Goal: Task Accomplishment & Management: Use online tool/utility

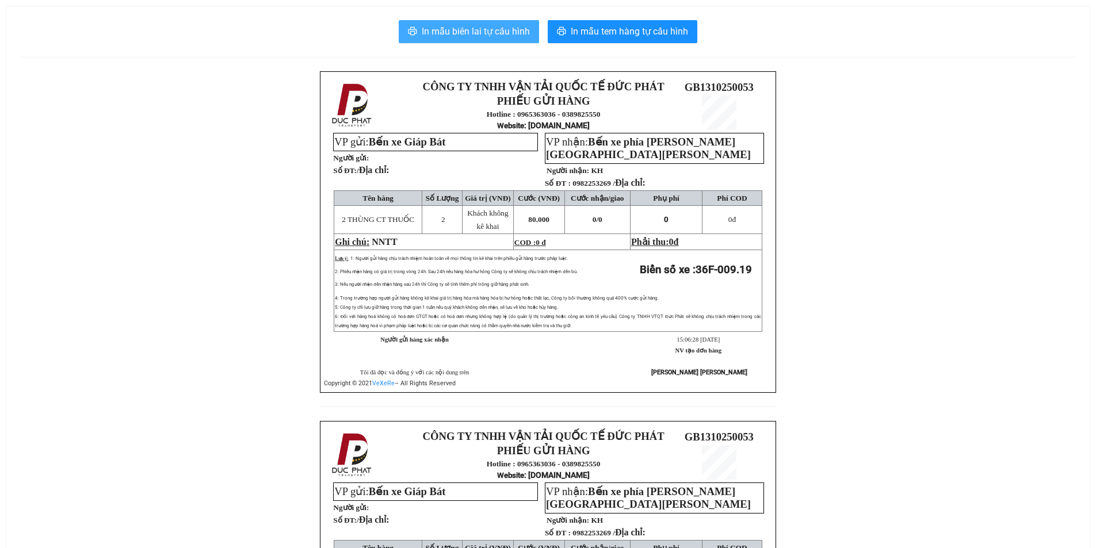
click at [485, 41] on button "In mẫu biên lai tự cấu hình" at bounding box center [469, 31] width 140 height 23
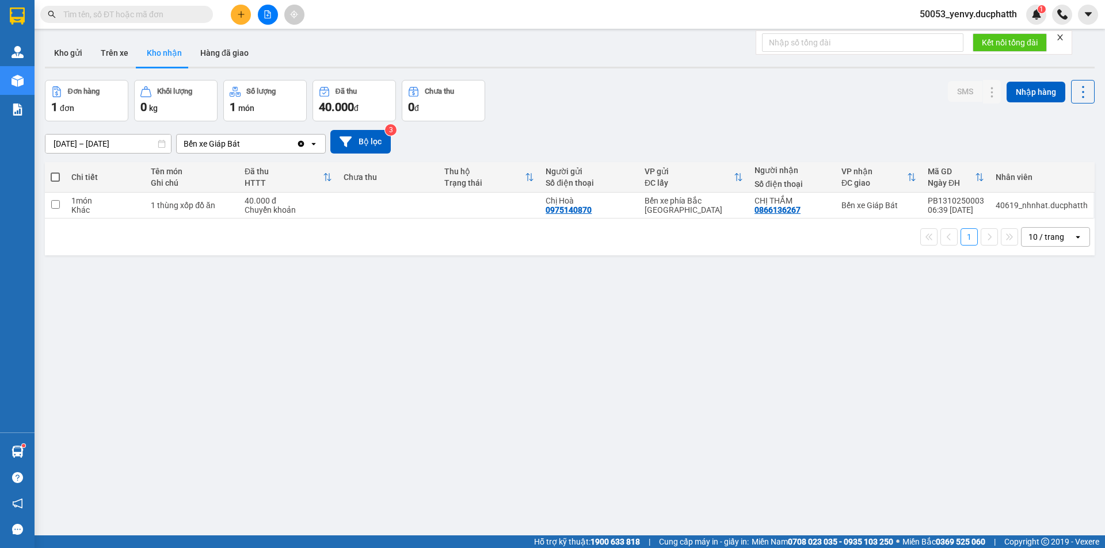
click at [263, 16] on button at bounding box center [268, 15] width 20 height 20
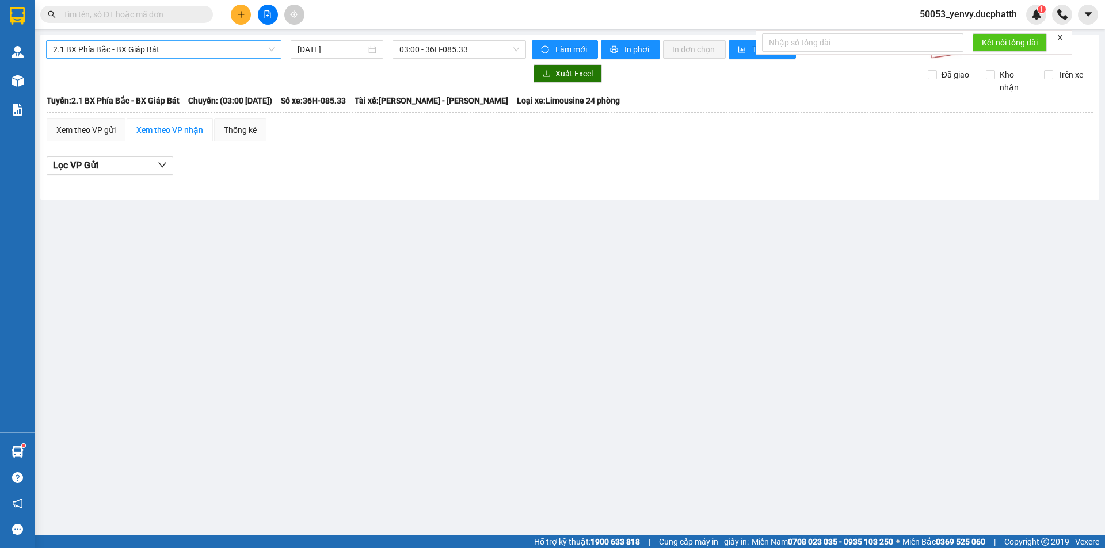
click at [161, 56] on span "2.1 BX Phía Bắc - BX Giáp Bát" at bounding box center [164, 49] width 222 height 17
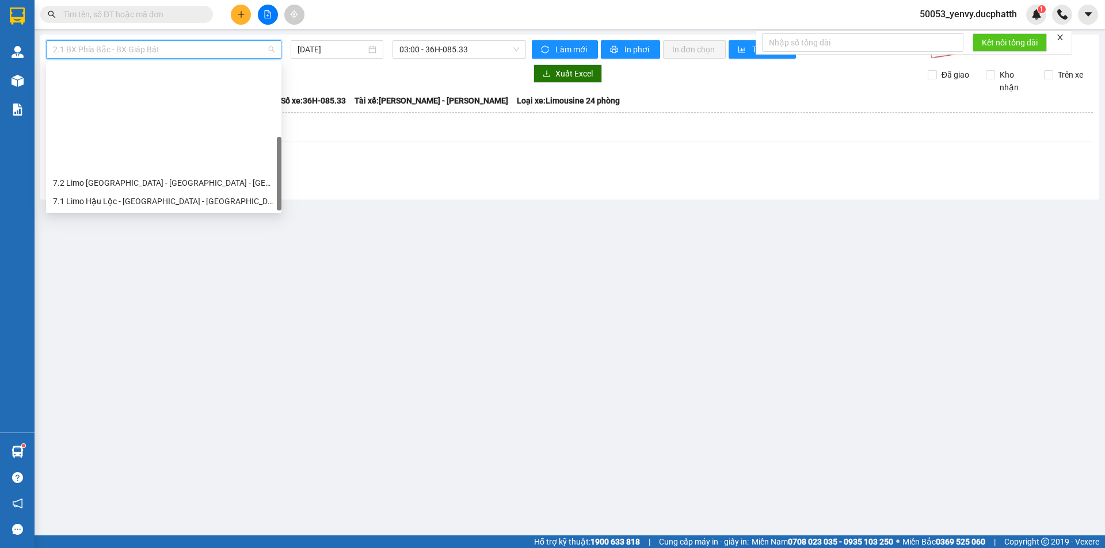
scroll to position [129, 0]
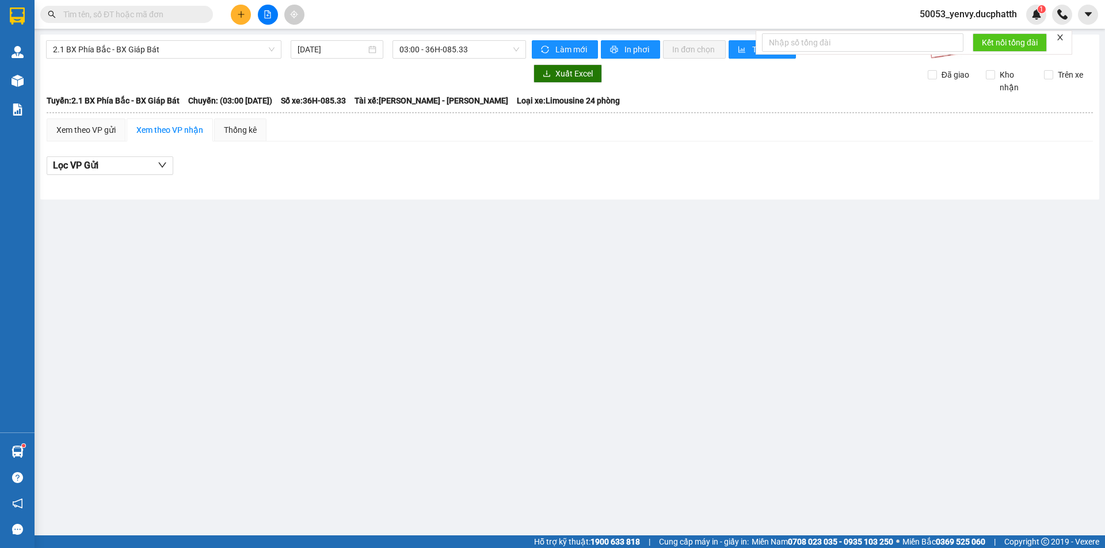
drag, startPoint x: 713, startPoint y: 356, endPoint x: 719, endPoint y: 365, distance: 11.2
click at [713, 356] on main "2.1 BX Phía Bắc - BX Giáp Bát [DATE] 03:00 - 36H-085.33 Làm mới In phơi In đơn …" at bounding box center [552, 268] width 1105 height 536
click at [173, 56] on span "2.1 BX Phía Bắc - BX Giáp Bát" at bounding box center [164, 49] width 222 height 17
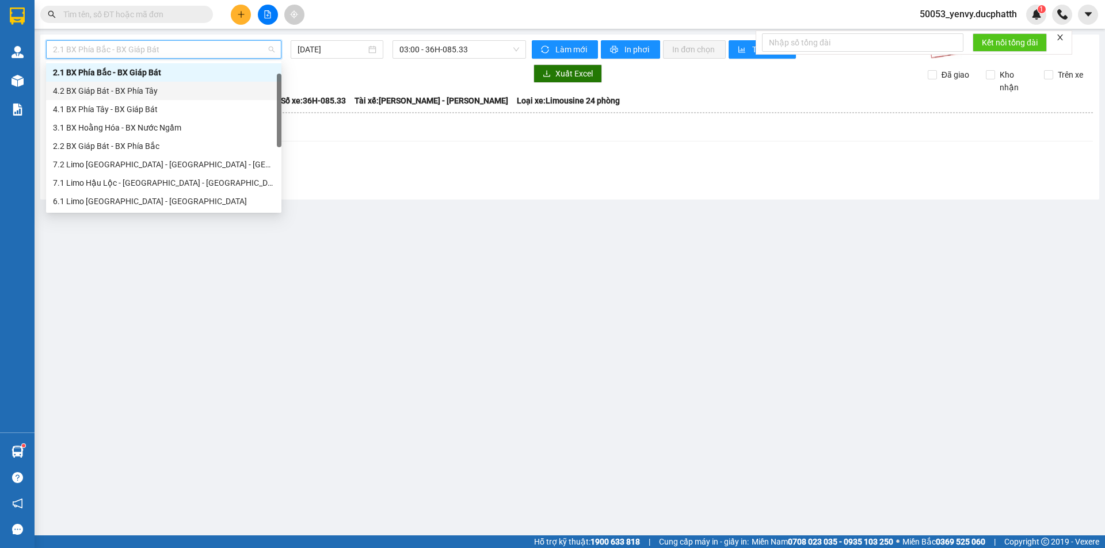
click at [130, 95] on div "4.2 BX Giáp Bát - BX Phía Tây" at bounding box center [164, 91] width 222 height 13
type input "[DATE]"
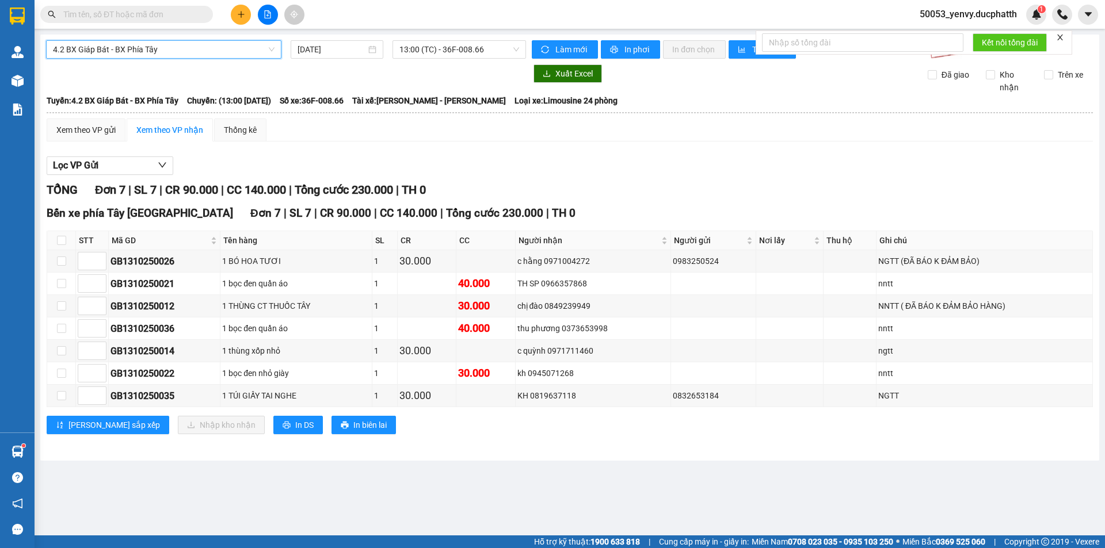
click at [158, 58] on div "4.2 BX Giáp Bát - BX Phía Tây" at bounding box center [163, 49] width 235 height 18
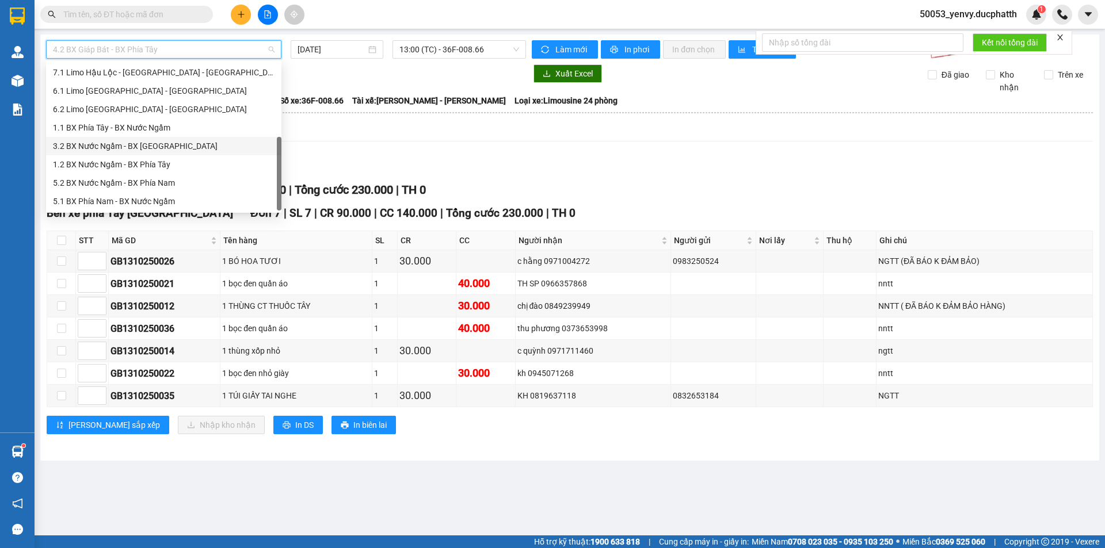
scroll to position [14, 0]
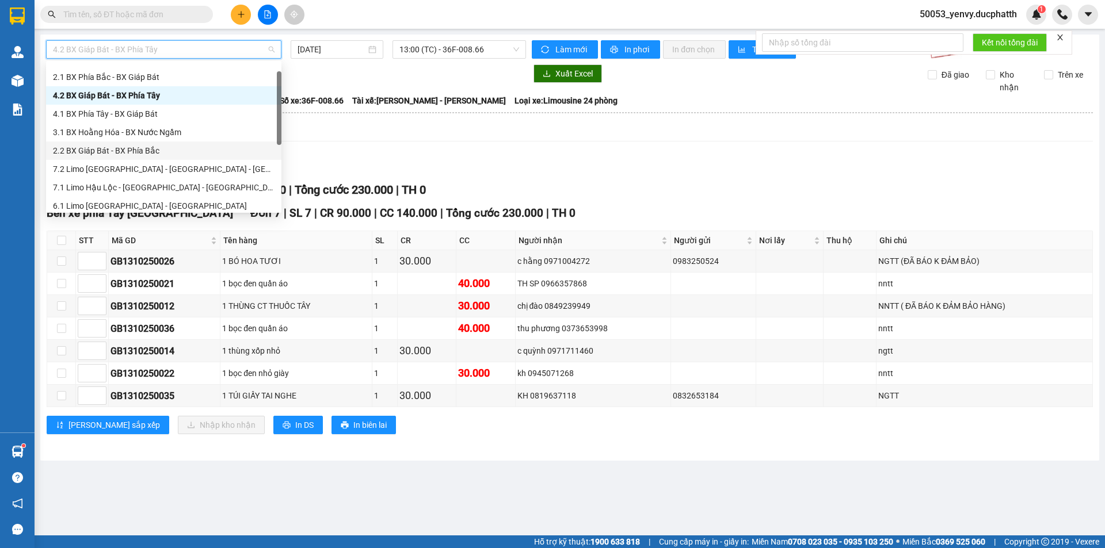
click at [130, 152] on div "2.2 BX Giáp Bát - BX Phía Bắc" at bounding box center [164, 150] width 222 height 13
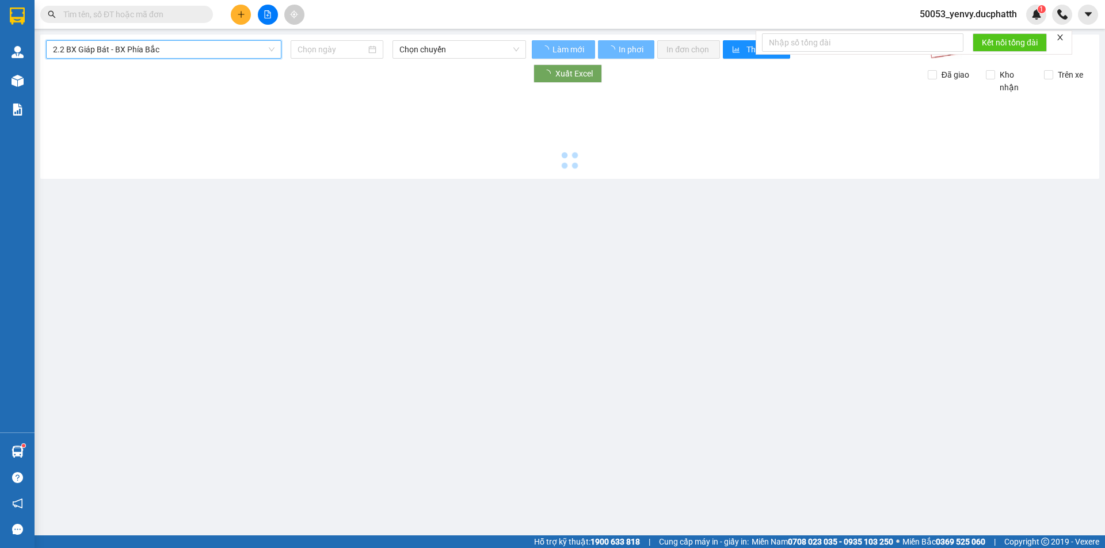
type input "[DATE]"
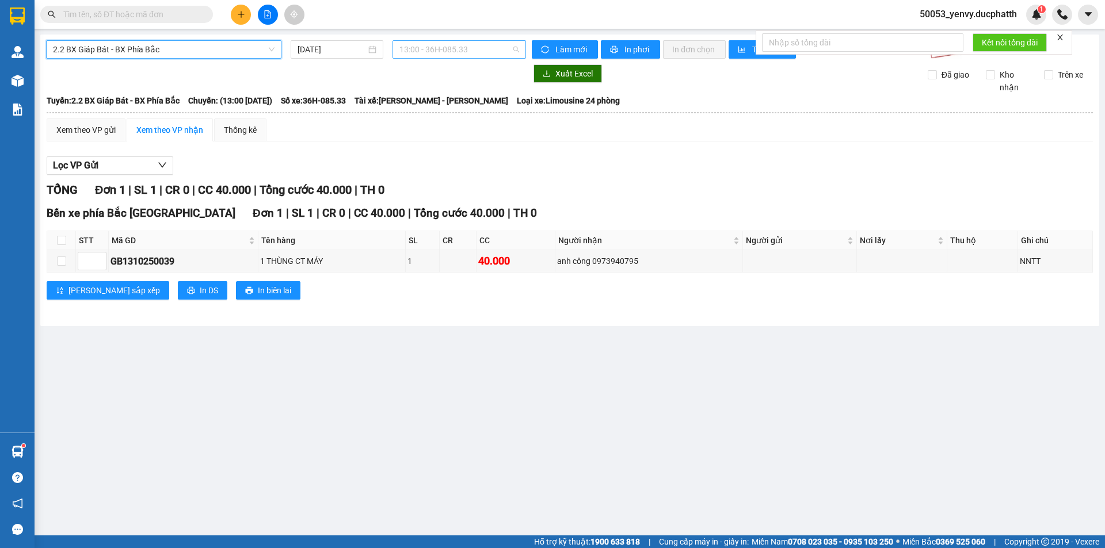
click at [448, 51] on span "13:00 - 36H-085.33" at bounding box center [459, 49] width 120 height 17
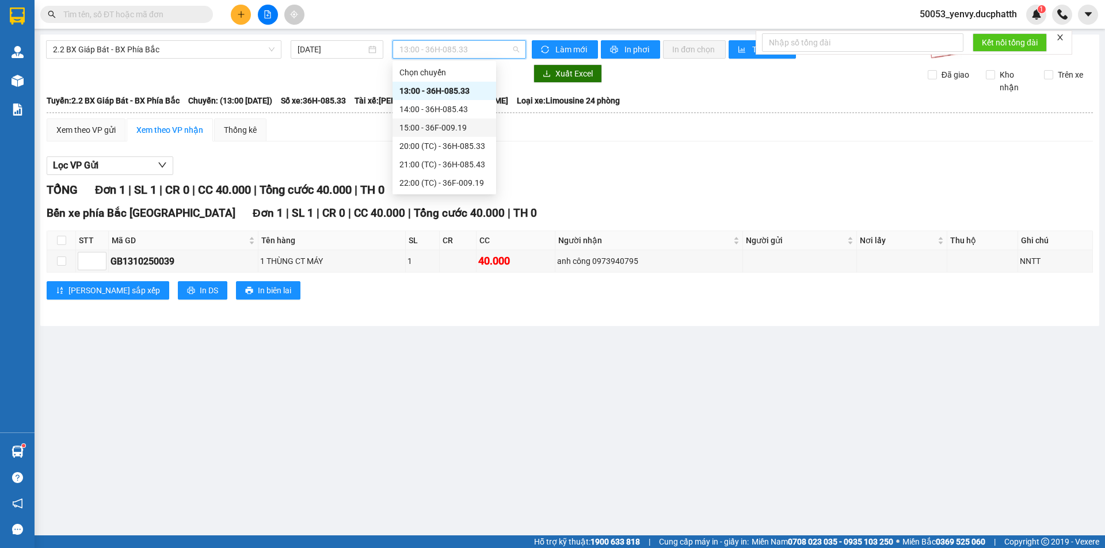
click at [426, 129] on div "15:00 - 36F-009.19" at bounding box center [444, 127] width 90 height 13
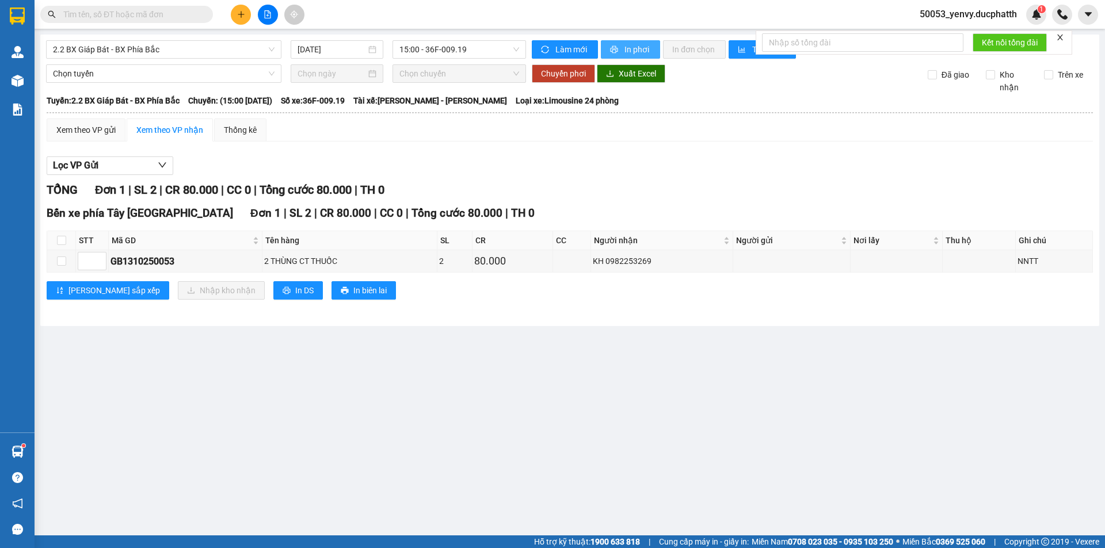
click at [650, 49] on span "In phơi" at bounding box center [637, 49] width 26 height 13
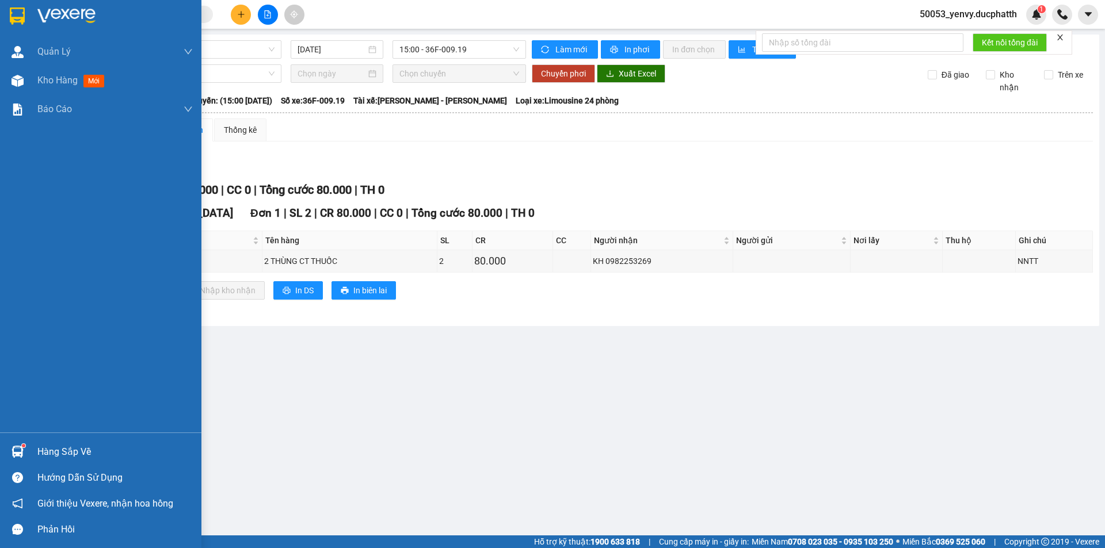
click at [9, 453] on div at bounding box center [17, 452] width 20 height 20
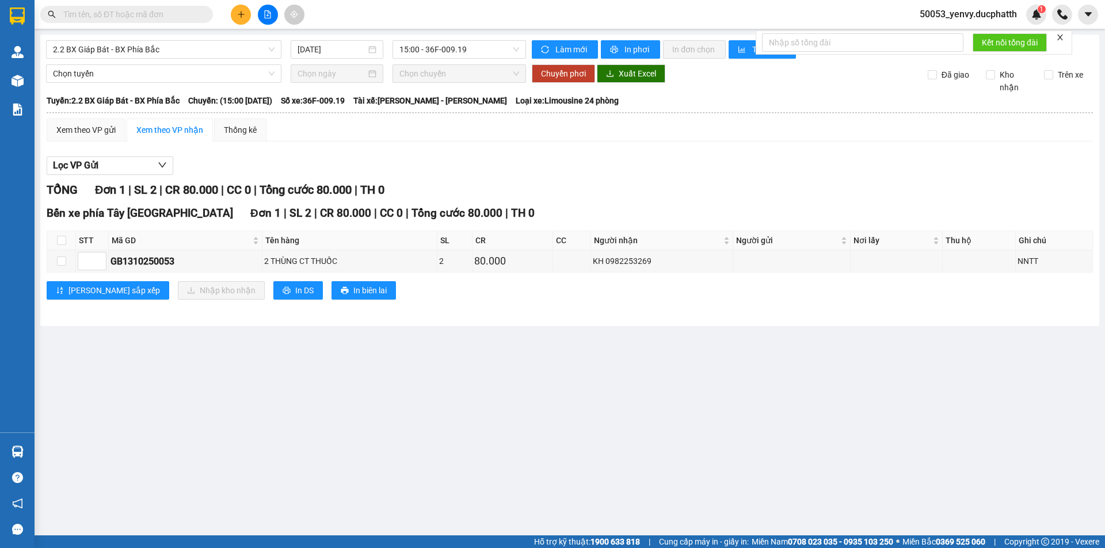
click at [645, 424] on section "Kết quả tìm kiếm ( 0 ) Bộ lọc No Data 50053_yenvy.ducphatth 1 Quản [PERSON_NAME…" at bounding box center [552, 274] width 1105 height 548
